Goal: Task Accomplishment & Management: Use online tool/utility

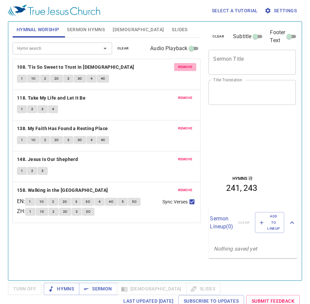
click at [186, 64] on button "remove" at bounding box center [185, 67] width 23 height 8
click at [186, 94] on button "remove" at bounding box center [185, 98] width 23 height 8
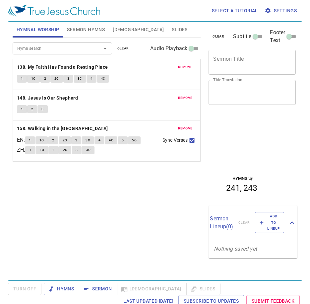
click at [186, 63] on button "remove" at bounding box center [185, 67] width 23 height 8
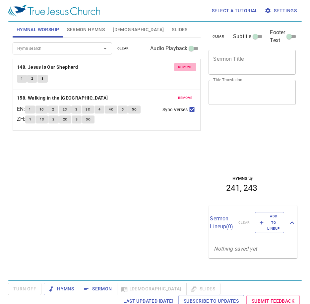
click at [186, 63] on button "remove" at bounding box center [185, 67] width 23 height 8
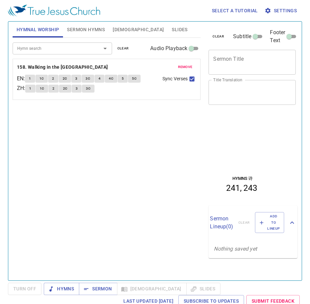
click at [186, 63] on div "remove 158. Walking in the King's Highway EN : 1 1C 2 2C 3 3C 4 4C 5 5C ZH : 1 …" at bounding box center [107, 79] width 188 height 40
click at [183, 66] on span "remove" at bounding box center [185, 67] width 15 height 6
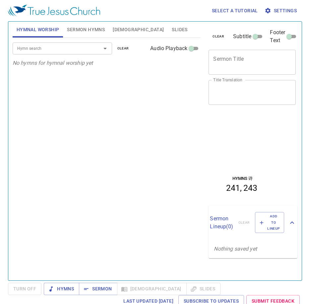
click at [81, 55] on div "Hymn search Hymn search clear Audio Playback" at bounding box center [107, 48] width 188 height 21
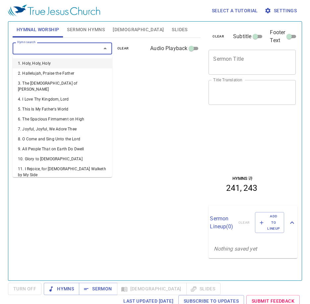
click at [85, 49] on input "Hymn search" at bounding box center [53, 48] width 76 height 8
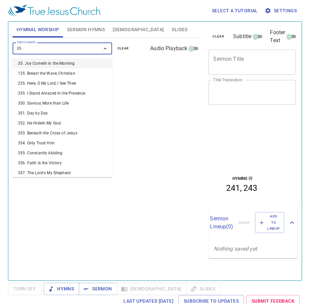
type input "351"
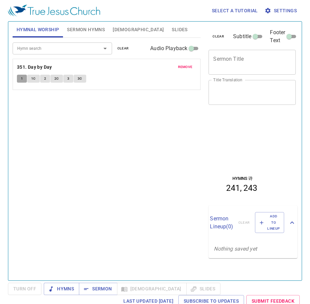
click at [22, 80] on span "1" at bounding box center [22, 79] width 2 height 6
click at [15, 110] on div "Hymn search Hymn search clear Audio Playback remove 351. Day by Day 1 1C 2 2C 3…" at bounding box center [107, 156] width 188 height 237
click at [21, 82] on button "1" at bounding box center [22, 79] width 10 height 8
click at [148, 144] on div "Hymn search Hymn search clear Audio Playback remove 351. Day by Day 1 1C 2 2C 3…" at bounding box center [107, 156] width 188 height 237
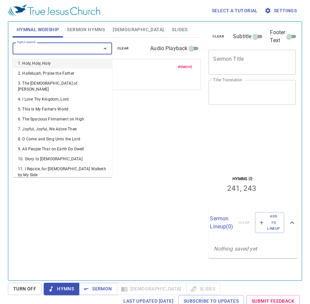
click at [68, 46] on input "Hymn search" at bounding box center [53, 48] width 76 height 8
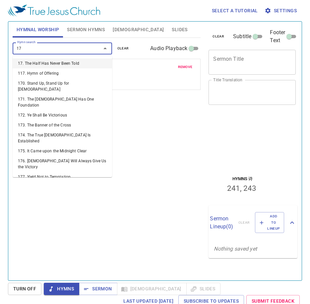
type input "171"
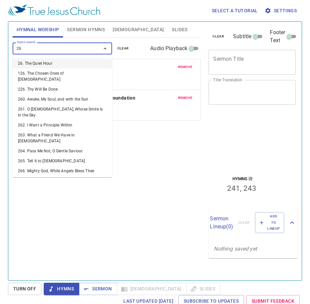
type input "263"
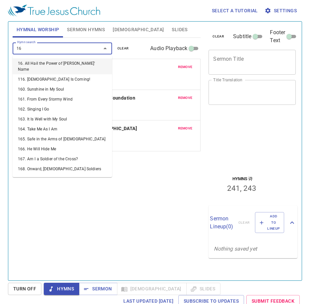
type input "168"
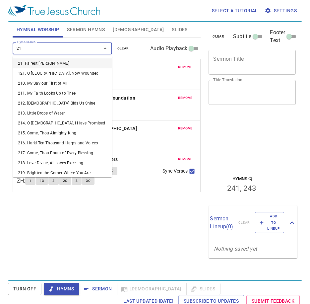
type input "218"
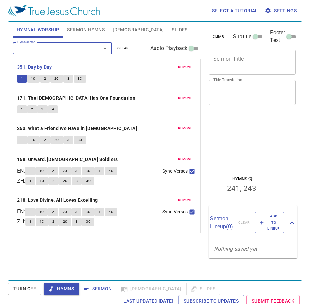
click at [83, 26] on span "Sermon Hymns" at bounding box center [86, 30] width 38 height 8
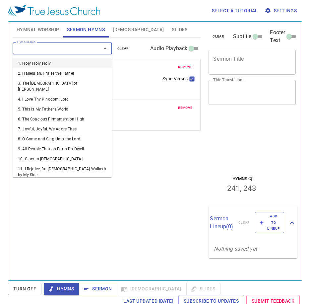
click at [84, 47] on input "Hymn search" at bounding box center [53, 48] width 76 height 8
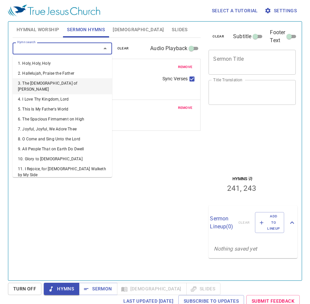
drag, startPoint x: 180, startPoint y: 211, endPoint x: 186, endPoint y: 203, distance: 9.8
click at [186, 203] on div "Hymn search Hymn search clear Audio Playback remove 241. O Thou in Whose Presen…" at bounding box center [107, 156] width 188 height 237
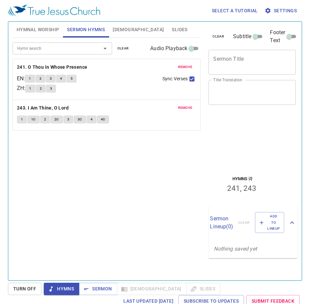
click at [181, 66] on span "remove" at bounding box center [185, 67] width 15 height 6
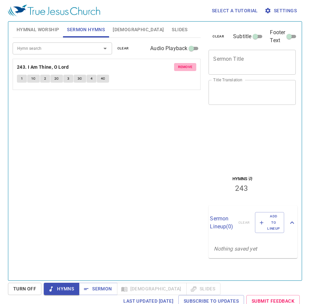
click at [181, 66] on span "remove" at bounding box center [185, 67] width 15 height 6
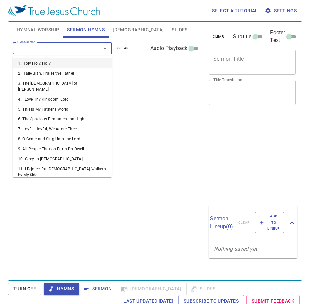
click at [75, 49] on input "Hymn search" at bounding box center [53, 48] width 76 height 8
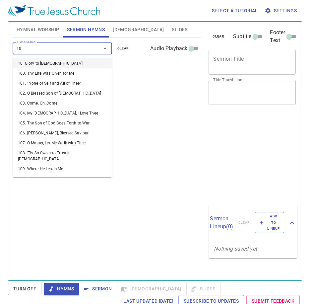
type input "109"
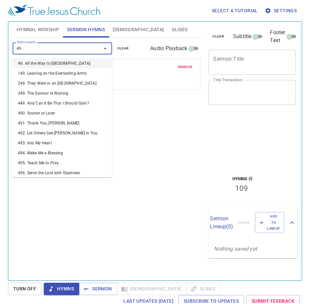
type input "494"
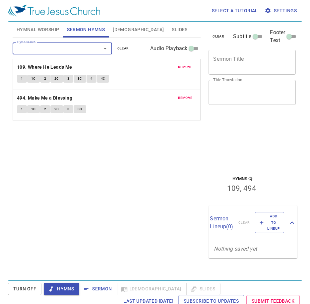
click at [172, 26] on span "Slides" at bounding box center [180, 30] width 16 height 8
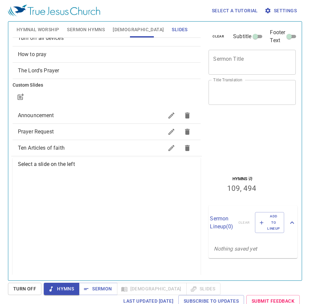
scroll to position [33, 0]
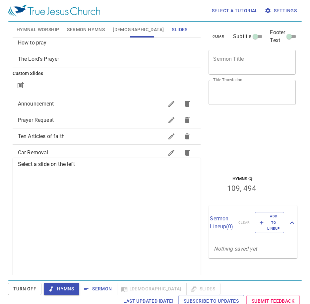
click at [58, 118] on span "Prayer Request" at bounding box center [91, 120] width 146 height 8
click at [43, 27] on span "Hymnal Worship" at bounding box center [38, 30] width 43 height 8
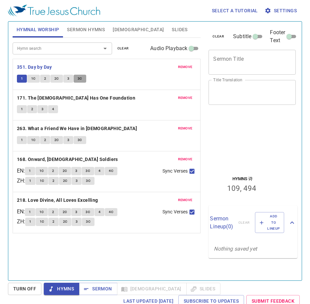
click at [80, 79] on span "3C" at bounding box center [80, 79] width 5 height 6
click at [62, 252] on div "Hymn search Hymn search clear Audio Playback remove 351. Day by Day 1 1C 2 2C 3…" at bounding box center [107, 156] width 188 height 237
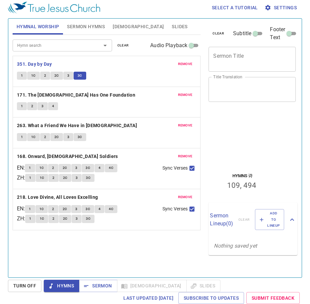
click at [67, 256] on div "Hymn search Hymn search clear Audio Playback remove 351. Day by Day 1 1C 2 2C 3…" at bounding box center [107, 153] width 188 height 237
drag, startPoint x: 169, startPoint y: 254, endPoint x: 166, endPoint y: 255, distance: 3.6
click at [169, 253] on div "Hymn search Hymn search clear Audio Playback remove 351. Day by Day 1 1C 2 2C 3…" at bounding box center [107, 153] width 188 height 237
click at [137, 257] on div "Hymn search Hymn search clear Audio Playback remove 351. Day by Day 1 1C 2 2C 3…" at bounding box center [107, 153] width 188 height 237
click at [57, 252] on div "Hymn search Hymn search clear Audio Playback remove 351. Day by Day 1 1C 2 2C 3…" at bounding box center [107, 153] width 188 height 237
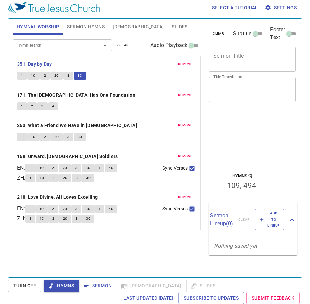
click at [54, 267] on div "Hymn search Hymn search clear Audio Playback remove 351. Day by Day 1 1C 2 2C 3…" at bounding box center [107, 153] width 188 height 237
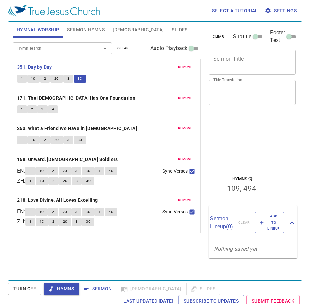
click at [39, 258] on div "Hymn search Hymn search clear Audio Playback remove 351. Day by Day 1 1C 2 2C 3…" at bounding box center [107, 156] width 188 height 237
click at [168, 30] on button "Slides" at bounding box center [180, 30] width 24 height 16
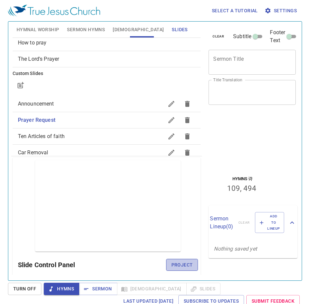
click at [187, 264] on span "Project" at bounding box center [182, 265] width 22 height 8
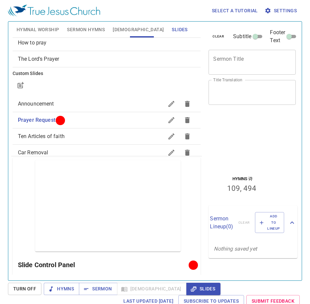
click at [49, 26] on span "Hymnal Worship" at bounding box center [38, 30] width 43 height 8
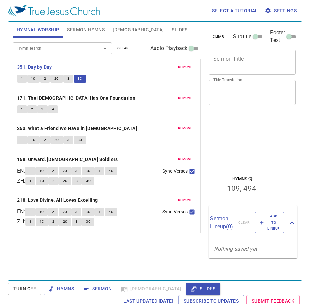
click at [38, 248] on div "Hymn search Hymn search clear Audio Playback remove 351. Day by Day 1 1C 2 2C 3…" at bounding box center [107, 156] width 188 height 237
click at [23, 79] on span "1" at bounding box center [22, 79] width 2 height 6
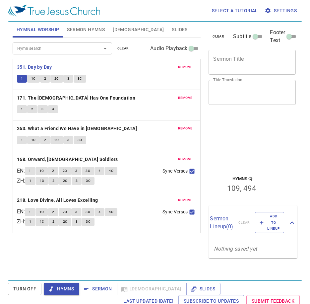
click at [45, 264] on div "Hymn search Hymn search clear Audio Playback remove 351. Day by Day 1 1C 2 2C 3…" at bounding box center [107, 156] width 188 height 237
click at [65, 82] on button "3" at bounding box center [68, 79] width 10 height 8
click at [19, 79] on button "1" at bounding box center [22, 79] width 10 height 8
click at [90, 252] on div "Hymn search Hymn search clear Audio Playback remove 351. Day by Day 1 1C 2 2C 3…" at bounding box center [107, 156] width 188 height 237
click at [122, 28] on span "[DEMOGRAPHIC_DATA]" at bounding box center [138, 30] width 51 height 8
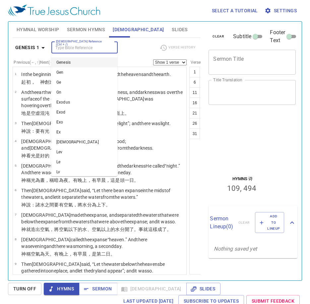
click at [85, 44] on input "[DEMOGRAPHIC_DATA] Reference (Ctrl + /)" at bounding box center [78, 48] width 51 height 8
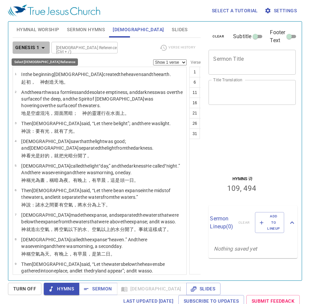
click at [36, 50] on b "Genesis 1" at bounding box center [27, 47] width 24 height 8
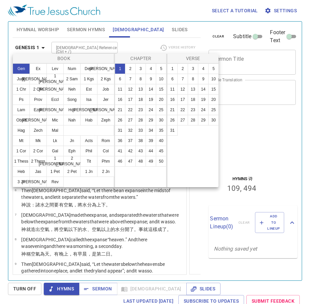
click at [178, 218] on div at bounding box center [157, 152] width 315 height 304
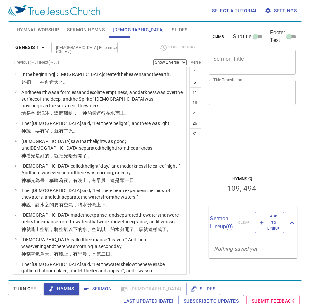
click at [27, 29] on span "Hymnal Worship" at bounding box center [38, 30] width 43 height 8
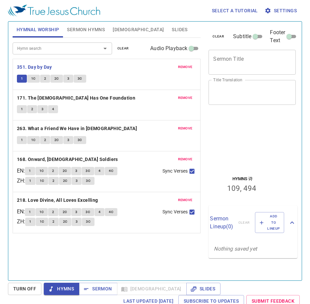
click at [260, 152] on div at bounding box center [243, 153] width 70 height 19
click at [34, 75] on button "1C" at bounding box center [33, 79] width 13 height 8
drag, startPoint x: 511, startPoint y: 215, endPoint x: 272, endPoint y: 166, distance: 244.3
click at [272, 166] on div at bounding box center [243, 166] width 70 height 7
drag, startPoint x: 117, startPoint y: 279, endPoint x: 127, endPoint y: 261, distance: 21.1
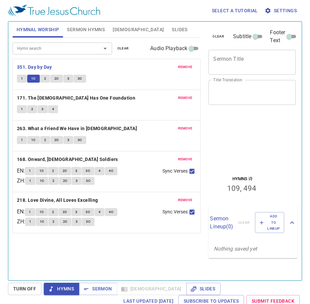
click at [117, 278] on div "Hymnal Worship Sermon Hymns Bible Slides Hymn search Hymn search clear Audio Pl…" at bounding box center [155, 150] width 294 height 259
click at [48, 79] on button "2" at bounding box center [45, 79] width 10 height 8
click at [22, 111] on button "1" at bounding box center [22, 109] width 10 height 8
click at [54, 251] on div "Hymn search Hymn search clear Audio Playback remove 351. Day by Day 1 1C 2 2C 3…" at bounding box center [107, 156] width 188 height 237
click at [64, 249] on div "Hymn search Hymn search clear Audio Playback remove 351. Day by Day 1 1C 2 2C 3…" at bounding box center [107, 156] width 188 height 237
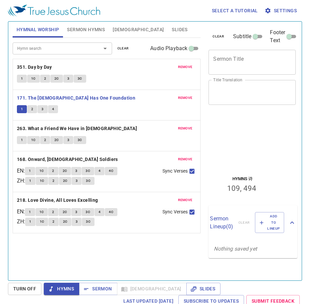
click at [124, 266] on div "Hymn search Hymn search clear Audio Playback remove 351. Day by Day 1 1C 2 2C 3…" at bounding box center [107, 156] width 188 height 237
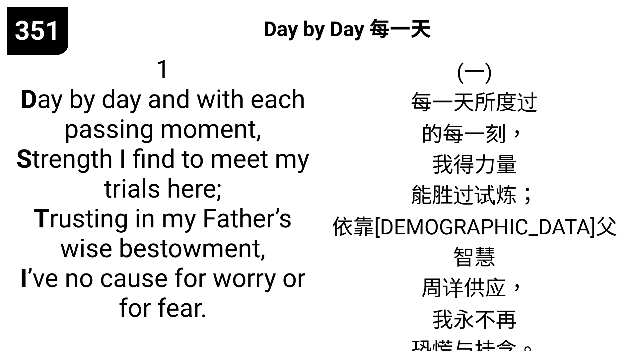
click at [203, 211] on span "1 D ay by day and with each passing moment, S trength I find to meet my trials …" at bounding box center [162, 189] width 297 height 269
click at [265, 199] on span "1 D ay by day and with each passing moment, S trength I find to meet my trials …" at bounding box center [162, 189] width 297 height 269
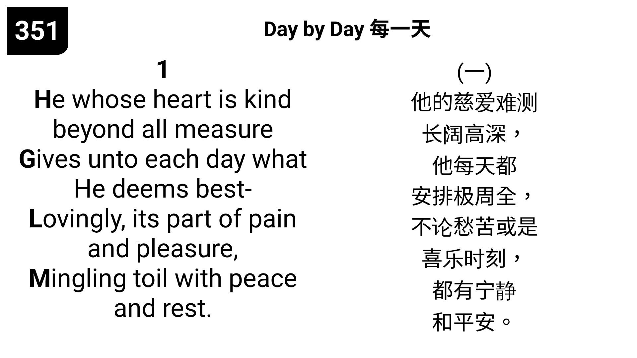
drag, startPoint x: 187, startPoint y: 310, endPoint x: 175, endPoint y: 310, distance: 12.0
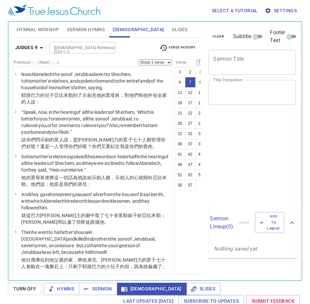
select select "7"
select select "15"
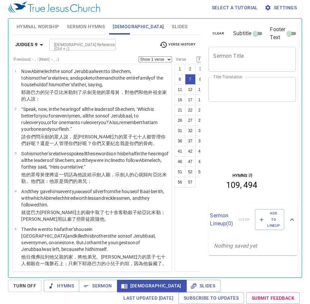
scroll to position [205, 0]
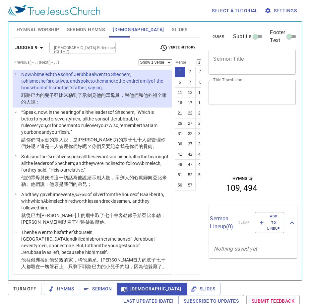
click at [217, 214] on p "Sermon Lineup ( 0 )" at bounding box center [221, 222] width 23 height 16
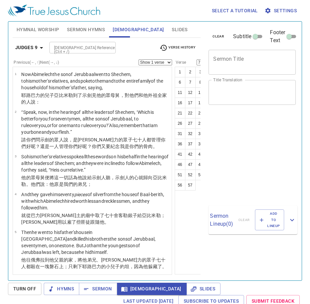
select select "7"
select select "15"
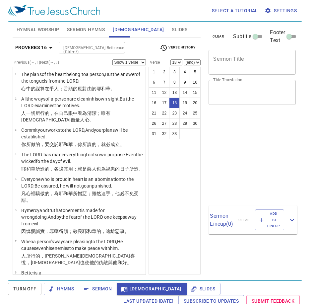
select select "18"
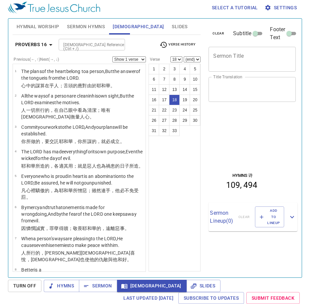
scroll to position [355, 0]
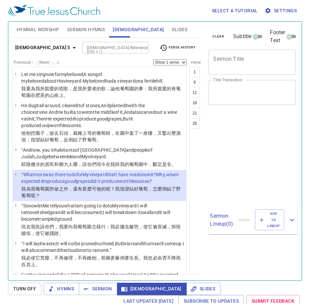
select select "4"
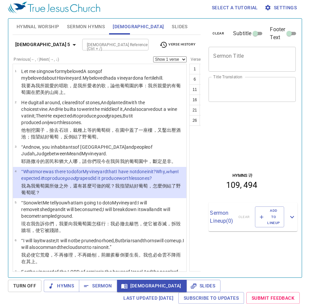
scroll to position [66, 0]
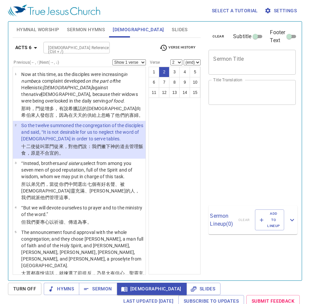
select select "2"
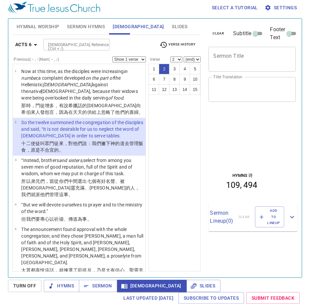
scroll to position [33, 0]
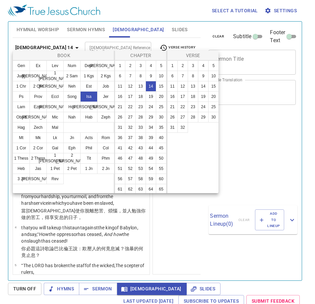
scroll to position [3, 0]
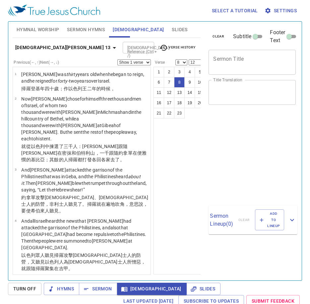
select select "8"
select select "12"
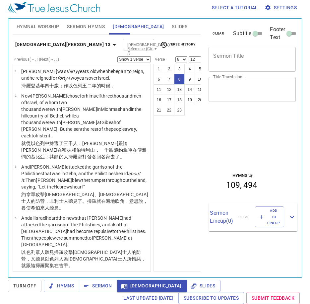
scroll to position [302, 0]
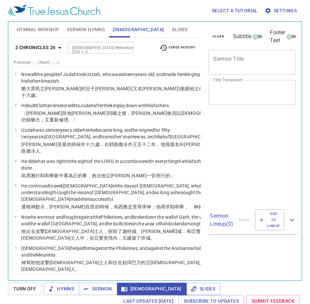
select select "21"
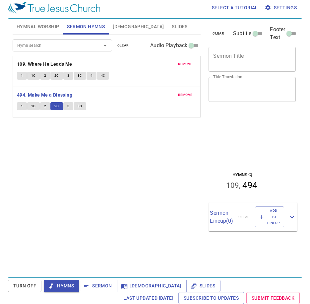
scroll to position [3, 0]
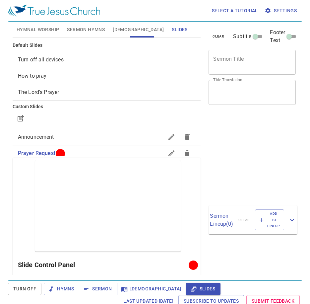
scroll to position [3, 0]
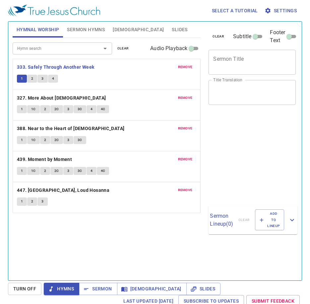
scroll to position [3, 0]
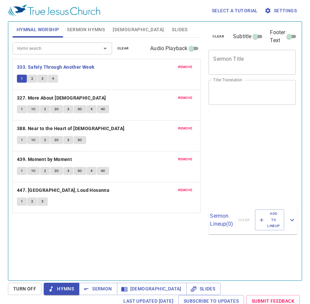
scroll to position [3, 0]
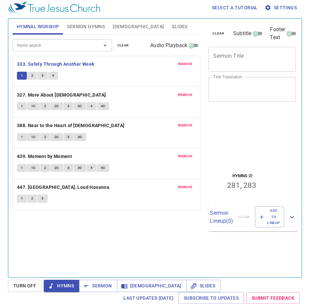
scroll to position [3, 0]
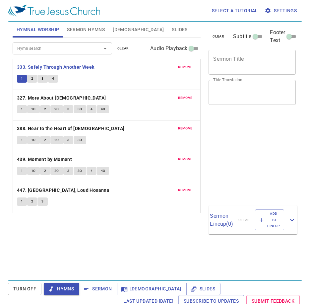
scroll to position [3, 0]
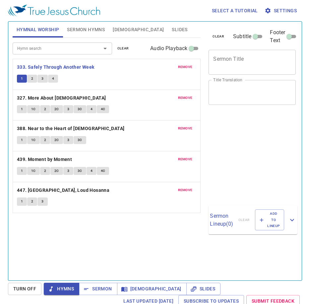
scroll to position [3, 0]
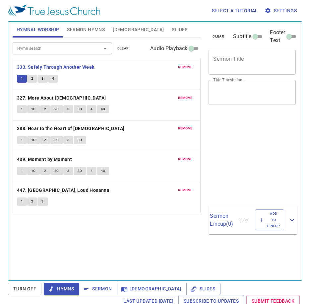
scroll to position [3, 0]
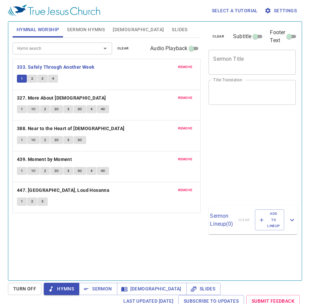
scroll to position [3, 0]
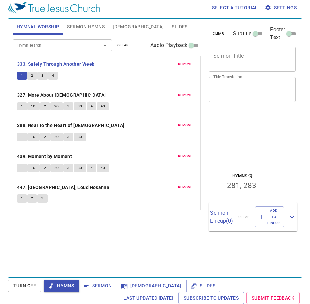
scroll to position [3, 0]
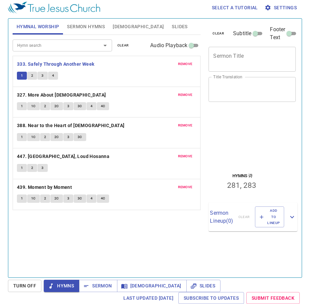
scroll to position [3, 0]
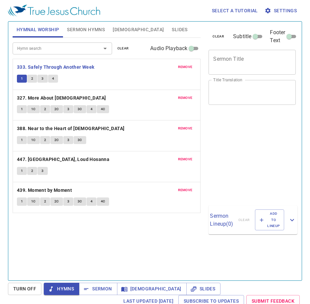
scroll to position [3, 0]
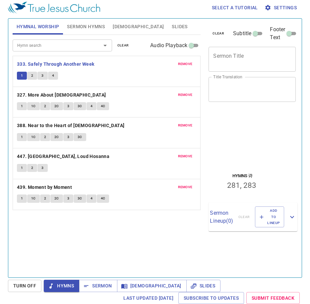
scroll to position [3, 0]
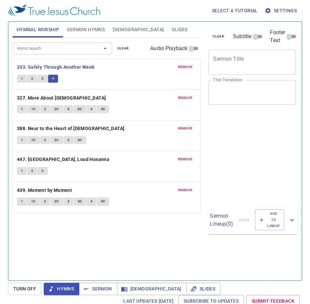
scroll to position [3, 0]
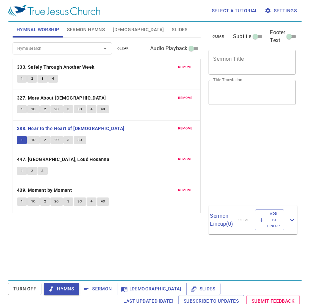
scroll to position [3, 0]
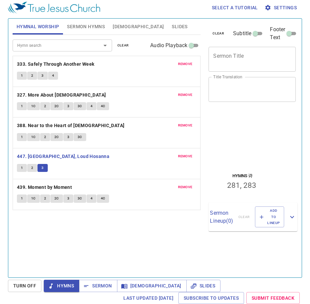
scroll to position [3, 0]
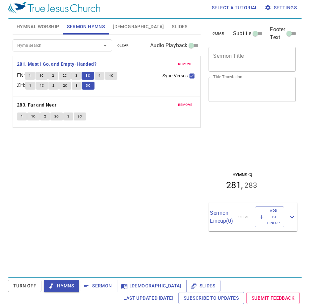
scroll to position [3, 0]
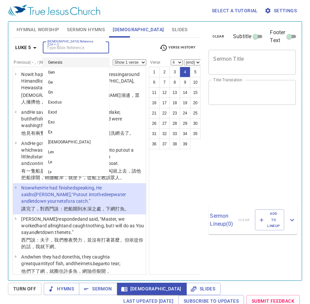
select select "4"
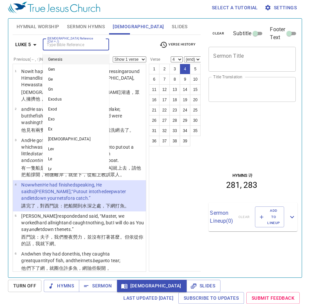
click at [135, 44] on div "Bible Reference (Ctrl + /) Bible Reference (Ctrl + /)" at bounding box center [98, 45] width 111 height 12
click at [173, 168] on div "1 2 3 4 5 6 7 8 9 10 11 12 13 14 15 16 17 18 19 20 21 22 23 24 25 26 27 28 29 3…" at bounding box center [175, 168] width 52 height 208
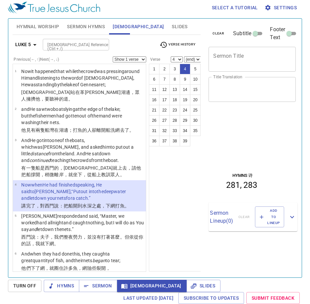
scroll to position [22, 0]
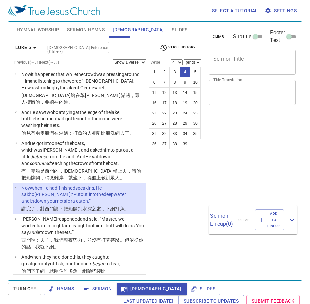
select select "4"
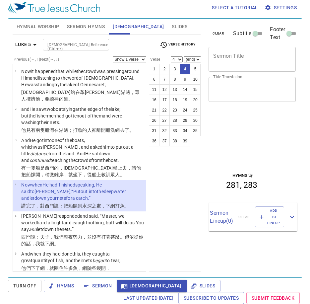
scroll to position [22, 0]
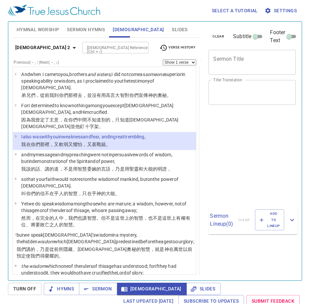
select select "3"
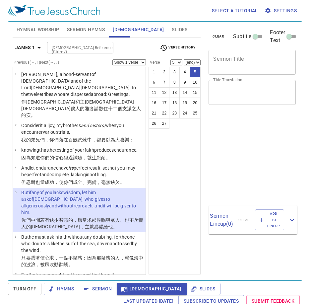
select select "5"
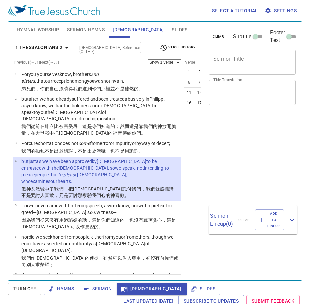
select select "3"
select select "4"
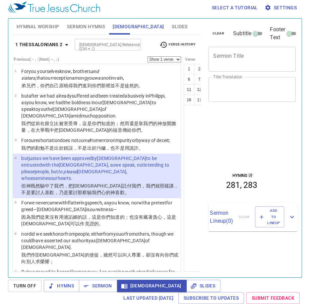
scroll to position [22, 0]
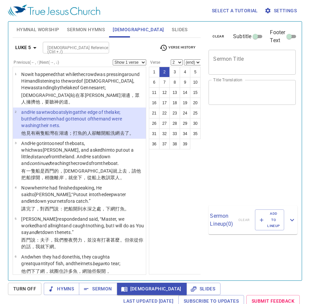
select select "2"
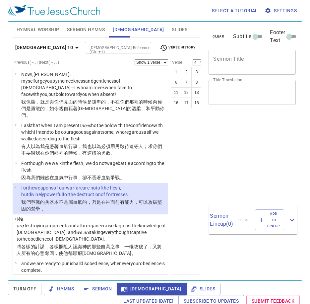
select select "4"
select select "5"
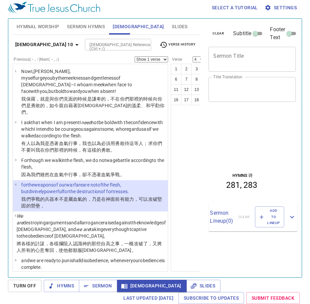
scroll to position [22, 0]
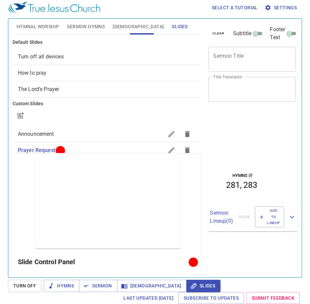
scroll to position [33, 0]
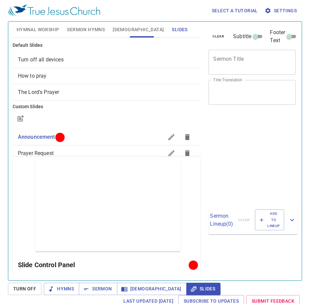
scroll to position [3, 0]
